Goal: Navigation & Orientation: Find specific page/section

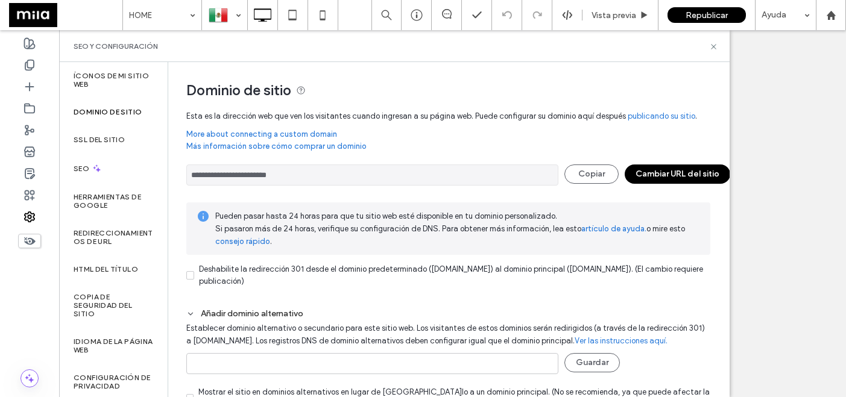
click at [363, 159] on div "**********" at bounding box center [448, 297] width 524 height 277
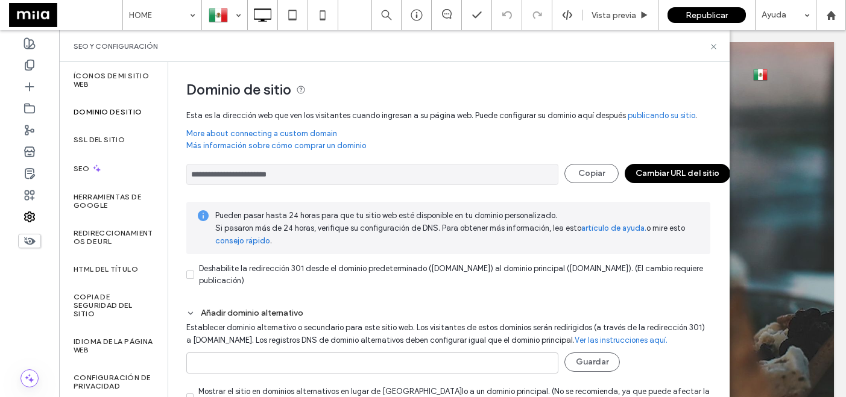
scroll to position [1, 0]
click at [828, 19] on use at bounding box center [830, 14] width 9 height 9
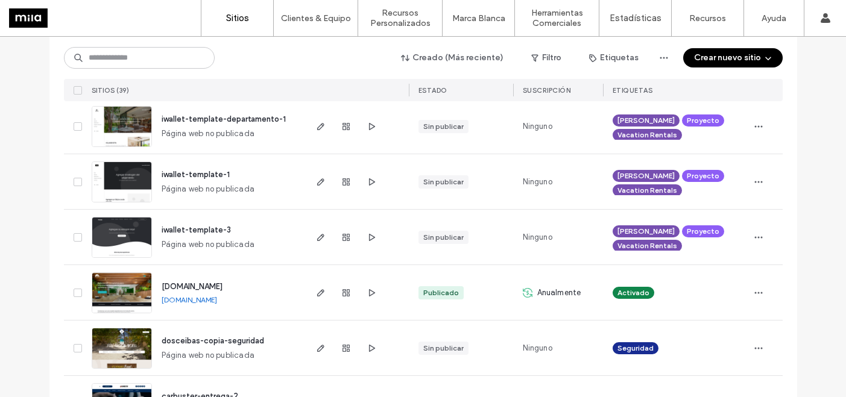
scroll to position [961, 0]
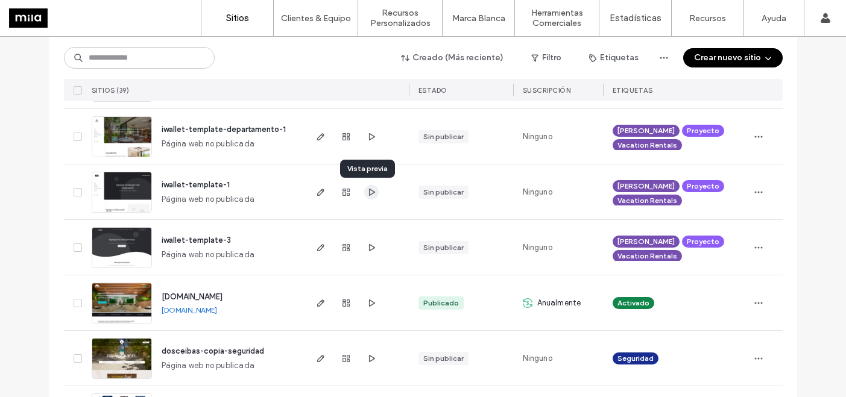
click at [367, 195] on icon "button" at bounding box center [372, 193] width 10 height 10
click at [367, 248] on icon "button" at bounding box center [372, 248] width 10 height 10
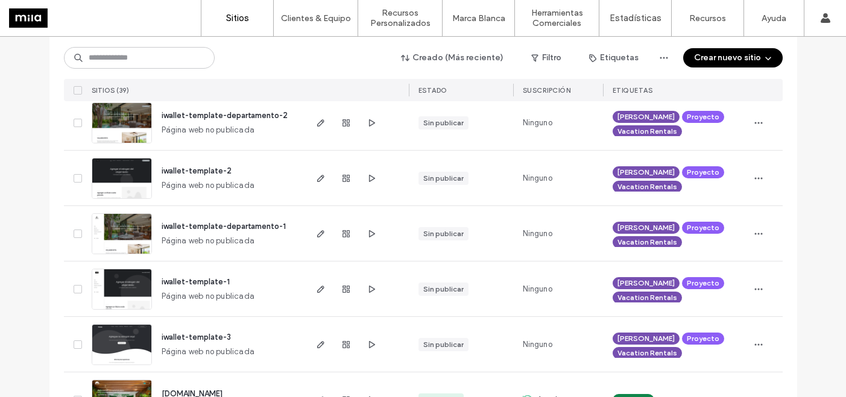
scroll to position [864, 0]
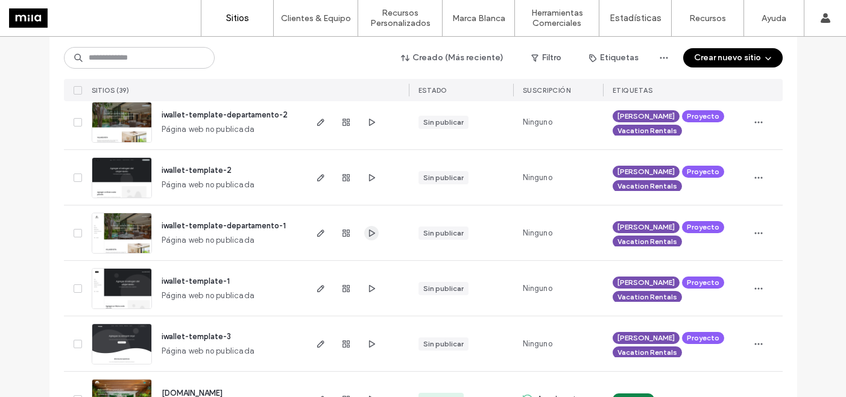
click at [367, 233] on icon "button" at bounding box center [372, 234] width 10 height 10
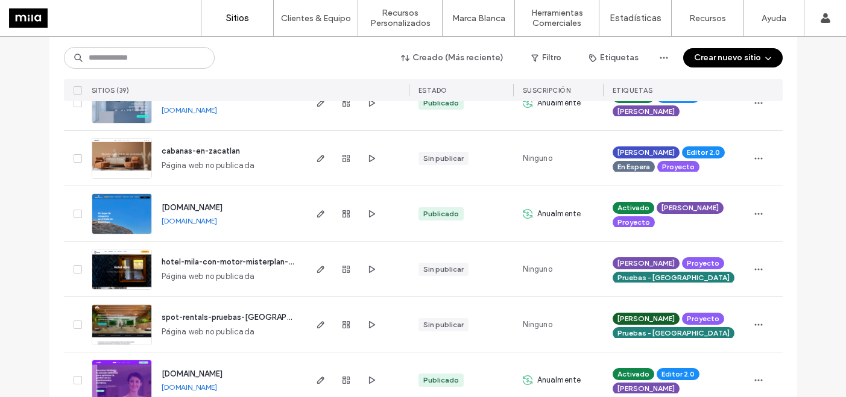
scroll to position [223, 0]
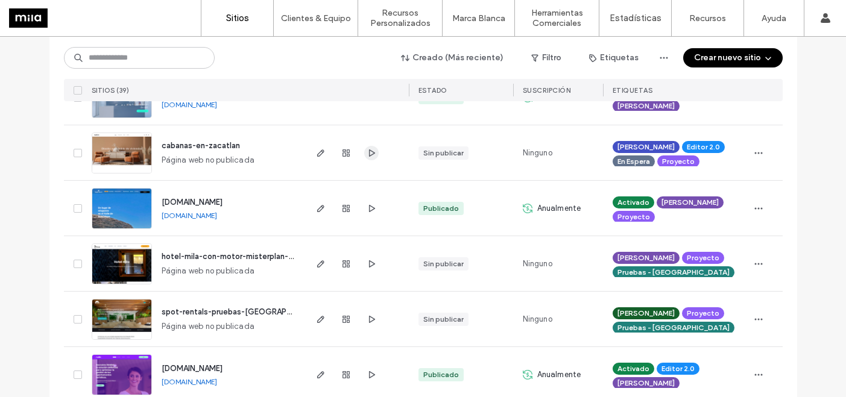
click at [367, 158] on span "button" at bounding box center [371, 153] width 14 height 14
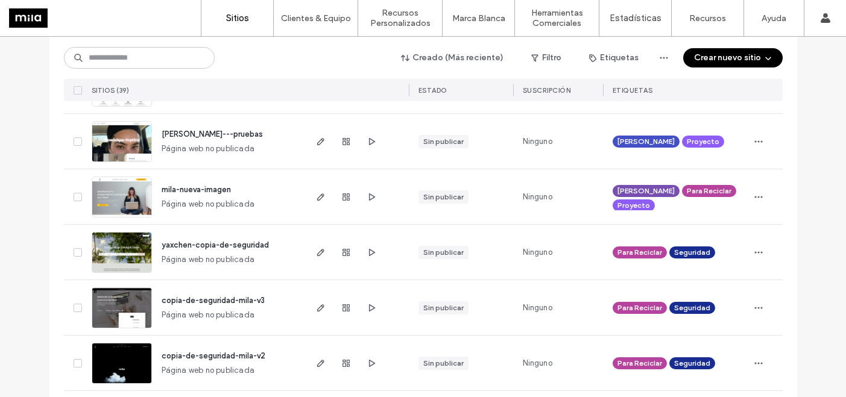
scroll to position [576, 0]
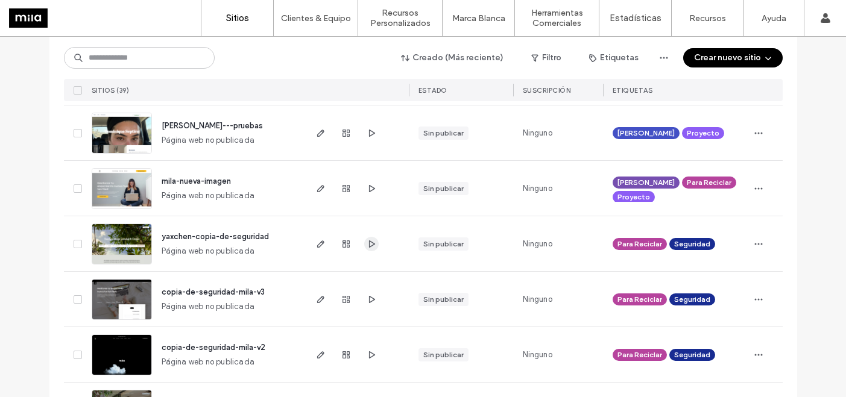
click at [367, 248] on icon "button" at bounding box center [372, 244] width 10 height 10
